Goal: Find specific page/section: Find specific page/section

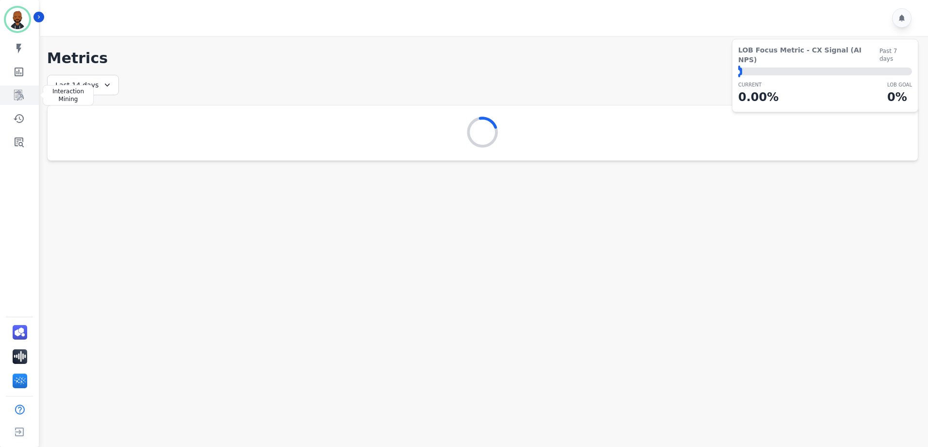
click at [20, 100] on icon "Sidebar" at bounding box center [19, 95] width 10 height 11
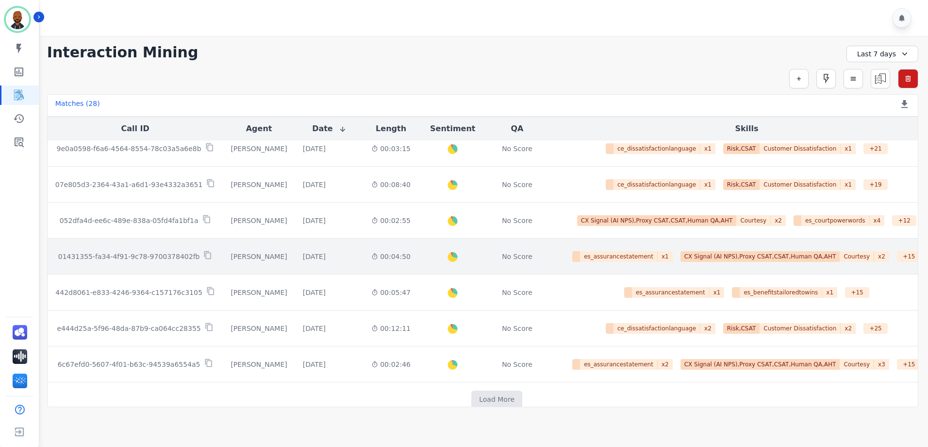
scroll to position [493, 0]
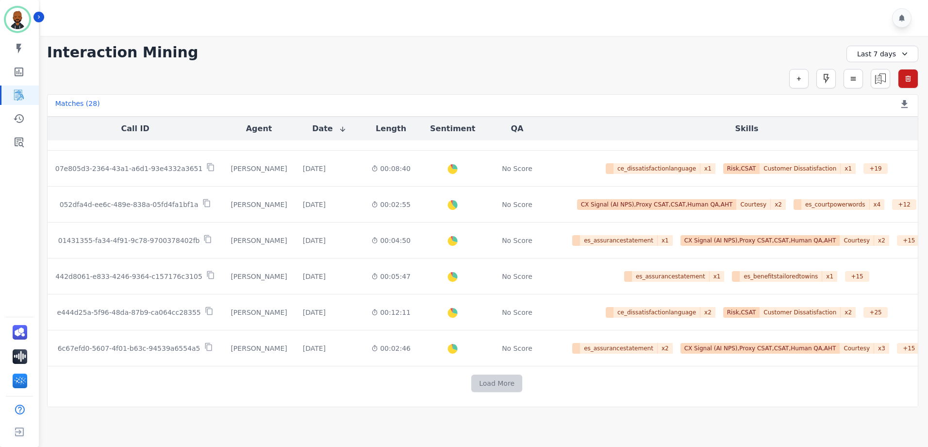
click at [493, 383] on button "Load More" at bounding box center [496, 382] width 51 height 17
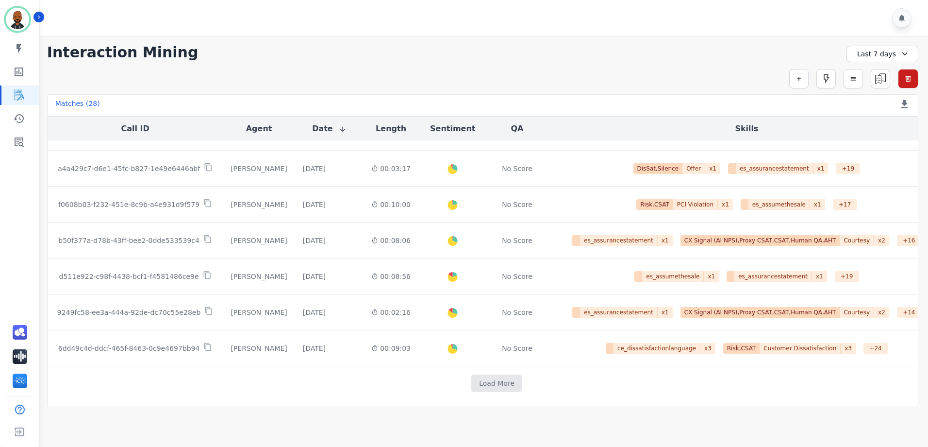
scroll to position [766, 0]
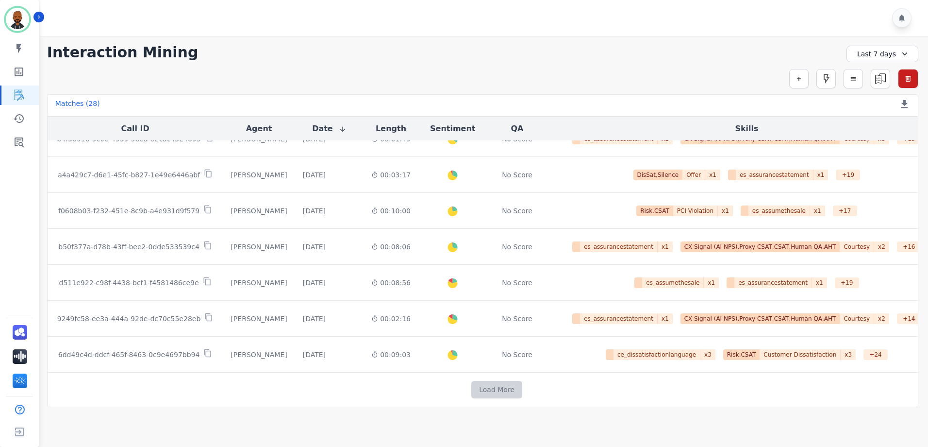
click at [472, 386] on button "Load More" at bounding box center [496, 389] width 51 height 17
click at [471, 388] on button "Load More" at bounding box center [496, 389] width 51 height 17
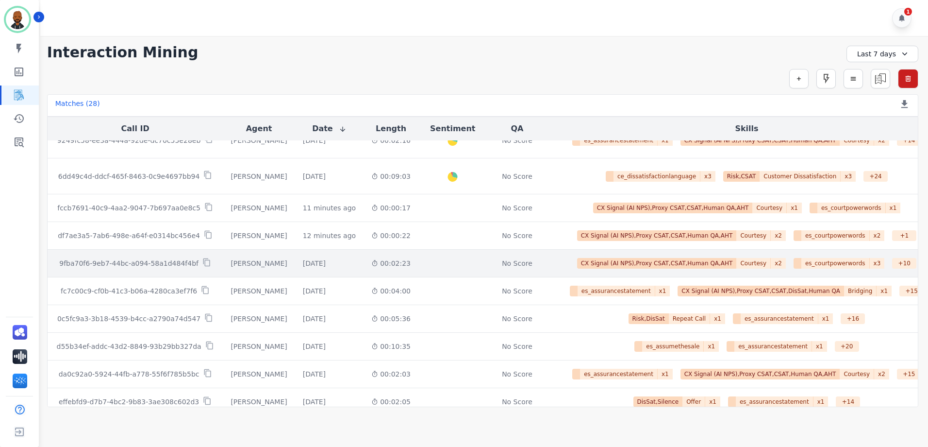
scroll to position [923, 0]
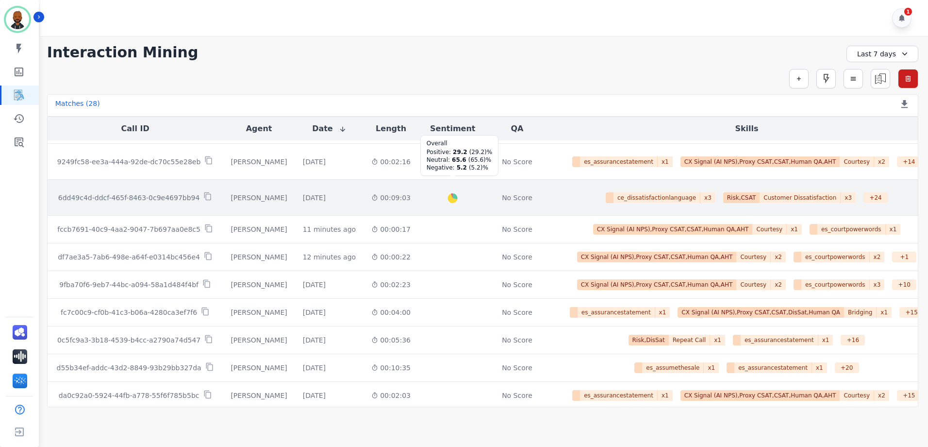
click at [447, 196] on div at bounding box center [453, 197] width 13 height 13
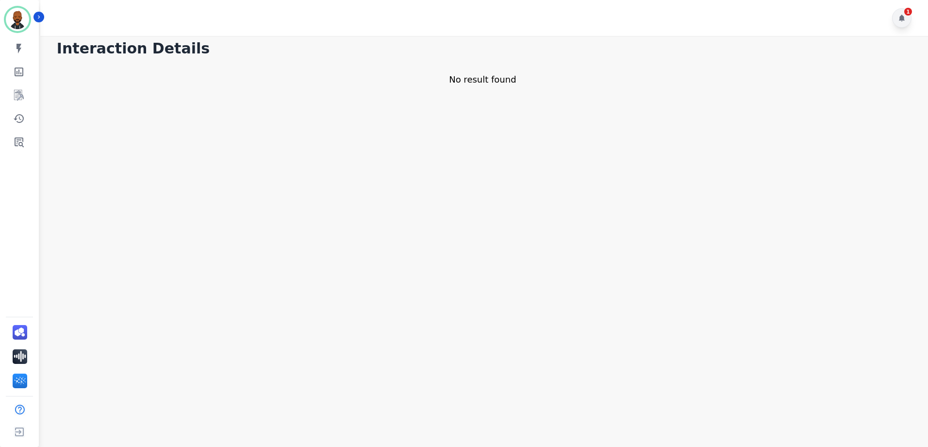
click at [898, 19] on div "1" at bounding box center [901, 17] width 19 height 19
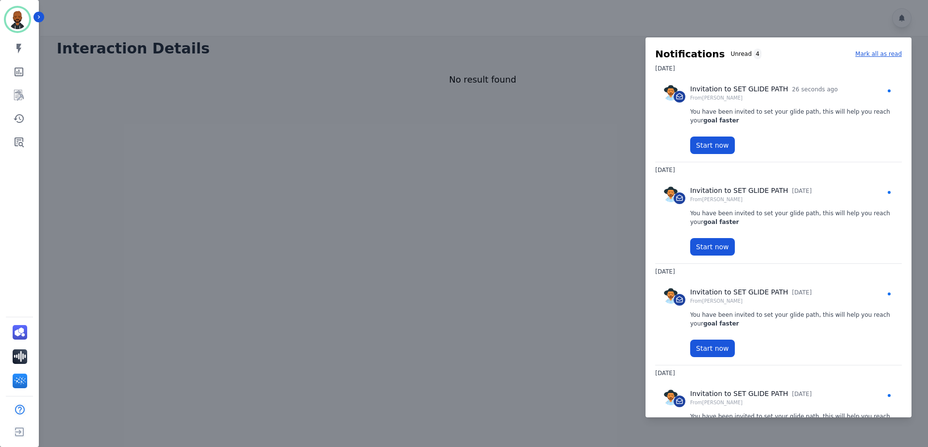
click at [253, 127] on div at bounding box center [464, 223] width 928 height 447
